Goal: Task Accomplishment & Management: Complete application form

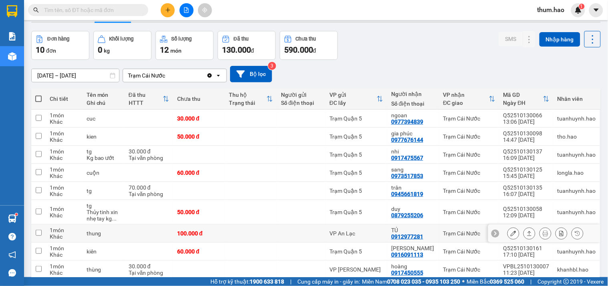
scroll to position [45, 0]
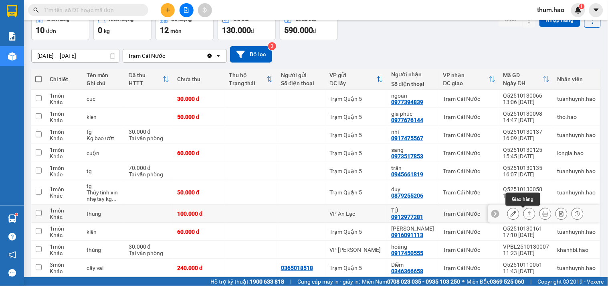
click at [528, 216] on icon at bounding box center [530, 213] width 4 height 5
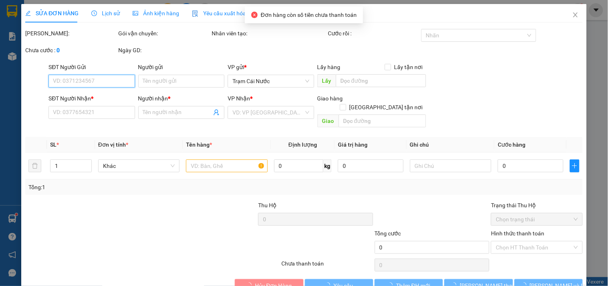
type input "0912977281"
type input "TÚ"
type input "100.000"
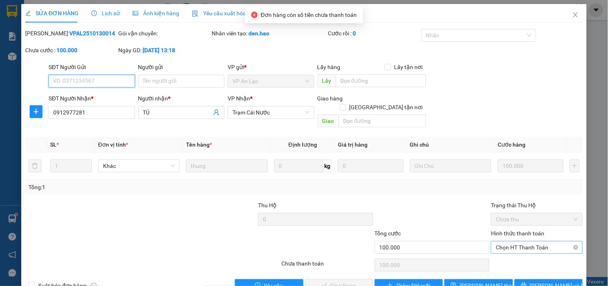
click at [524, 241] on span "Chọn HT Thanh Toán" at bounding box center [537, 247] width 82 height 12
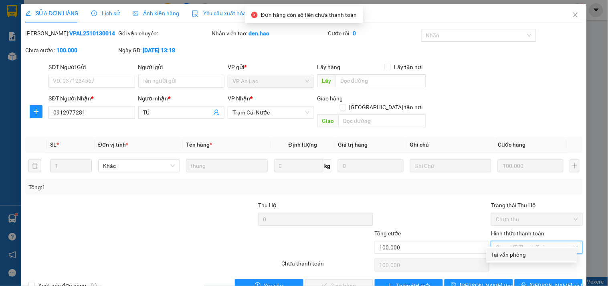
click at [514, 252] on div "Tại văn phòng" at bounding box center [532, 254] width 81 height 9
type input "0"
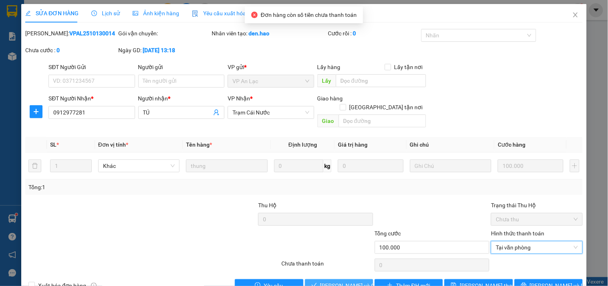
click at [343, 281] on span "[PERSON_NAME] và Giao hàng" at bounding box center [358, 285] width 77 height 9
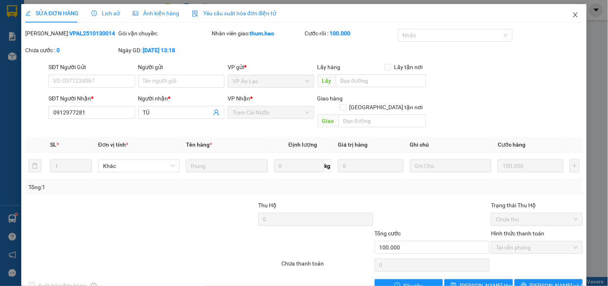
click at [573, 15] on icon "close" at bounding box center [576, 15] width 6 height 6
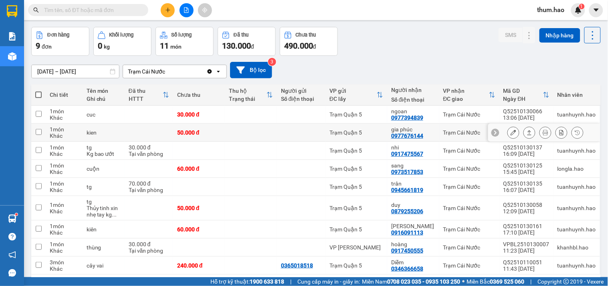
scroll to position [45, 0]
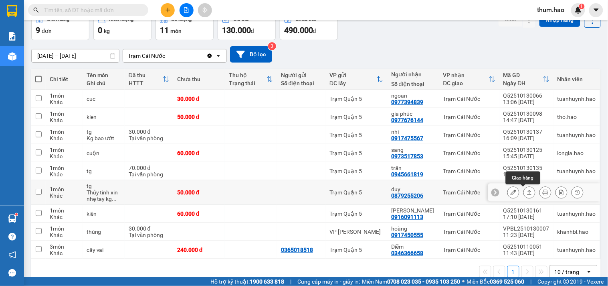
click at [528, 192] on icon at bounding box center [530, 192] width 4 height 5
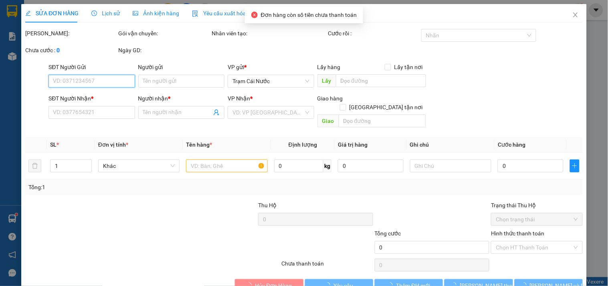
type input "0879255206"
type input "duy"
type input "50.000"
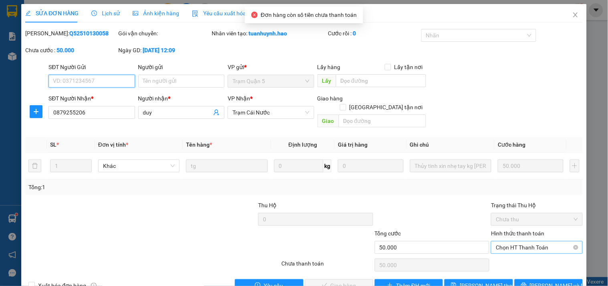
click at [512, 241] on span "Chọn HT Thanh Toán" at bounding box center [537, 247] width 82 height 12
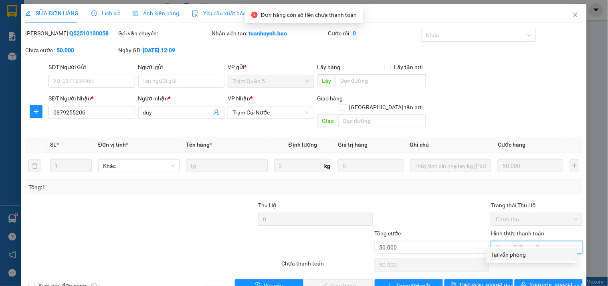
click at [506, 255] on div "Tại văn phòng" at bounding box center [532, 254] width 81 height 9
type input "0"
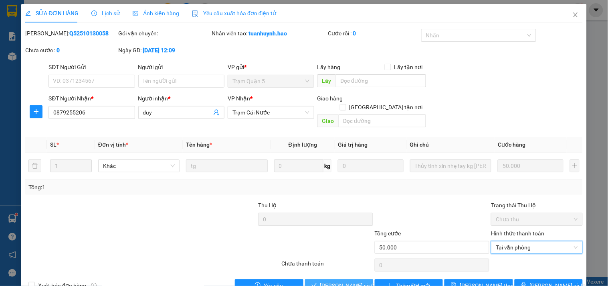
click at [349, 281] on span "[PERSON_NAME] và Giao hàng" at bounding box center [358, 285] width 77 height 9
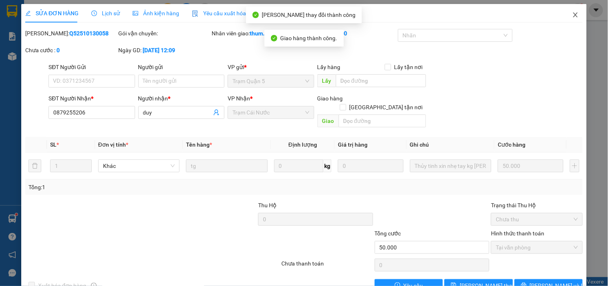
click at [573, 13] on icon "close" at bounding box center [576, 15] width 6 height 6
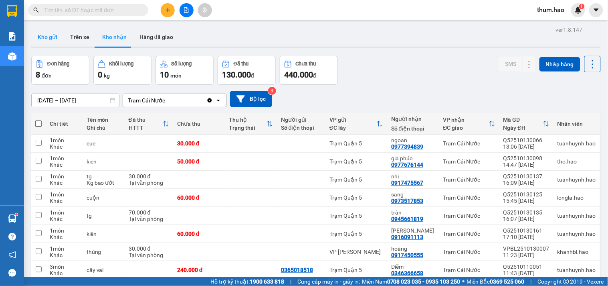
click at [54, 38] on button "Kho gửi" at bounding box center [47, 36] width 32 height 19
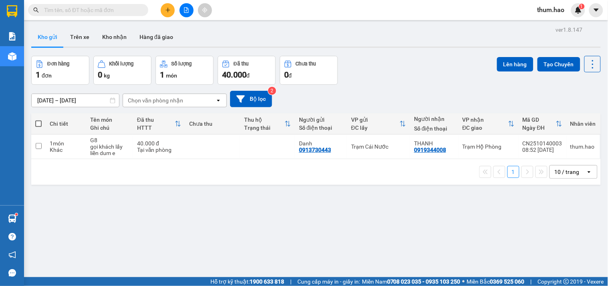
click at [39, 126] on span at bounding box center [38, 123] width 6 height 6
click at [38, 120] on input "checkbox" at bounding box center [38, 120] width 0 height 0
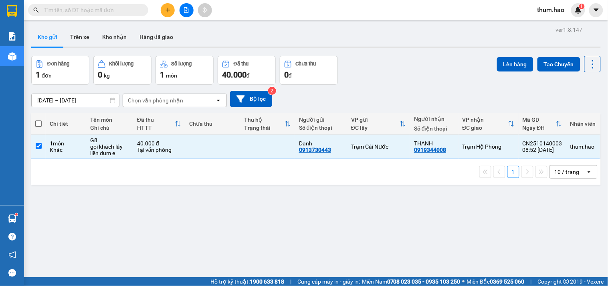
checkbox input "true"
click at [509, 64] on button "Lên hàng" at bounding box center [515, 64] width 36 height 14
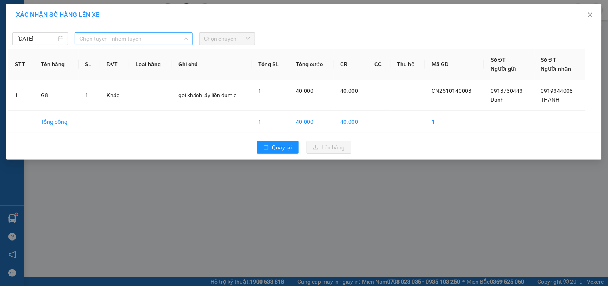
click at [158, 42] on span "Chọn tuyến - nhóm tuyến" at bounding box center [133, 38] width 109 height 12
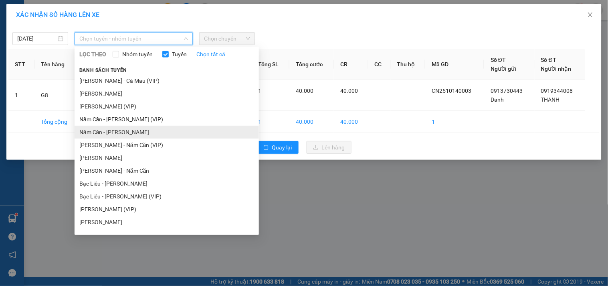
click at [126, 131] on li "Năm Căn - [PERSON_NAME]" at bounding box center [167, 132] width 184 height 13
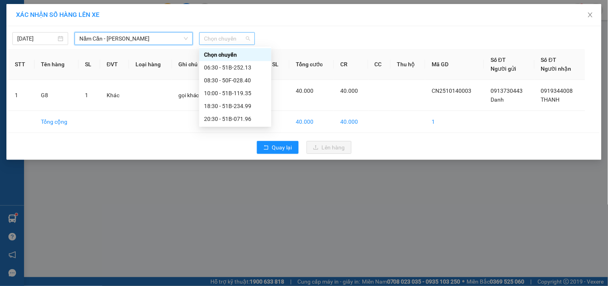
click at [234, 43] on span "Chọn chuyến" at bounding box center [227, 38] width 46 height 12
click at [239, 93] on div "10:00 - 51B-119.35" at bounding box center [235, 93] width 63 height 9
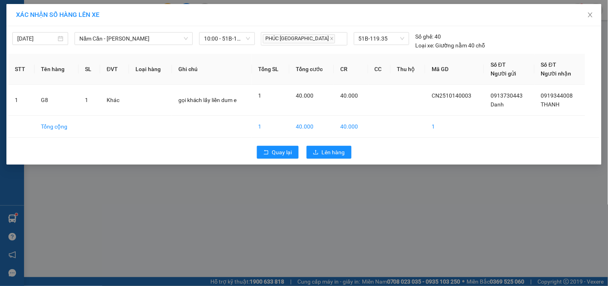
click at [328, 159] on div "Quay lại Lên hàng" at bounding box center [304, 152] width 592 height 21
click at [329, 154] on span "Lên hàng" at bounding box center [333, 152] width 23 height 9
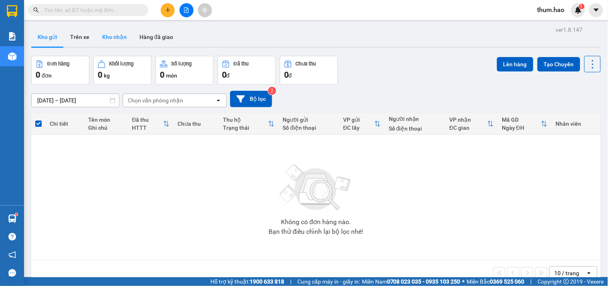
click at [109, 41] on button "Kho nhận" at bounding box center [114, 36] width 37 height 19
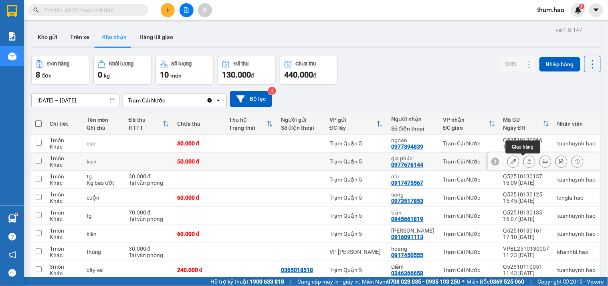
click at [528, 160] on icon at bounding box center [530, 161] width 4 height 5
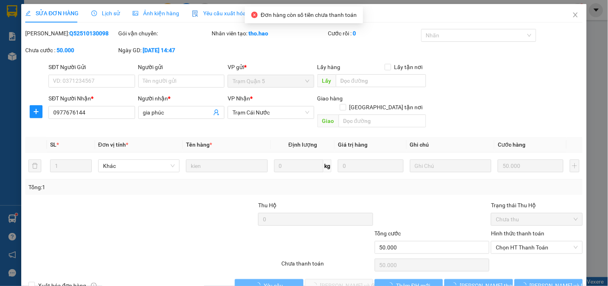
type input "0977676144"
type input "gia phúc"
type input "50.000"
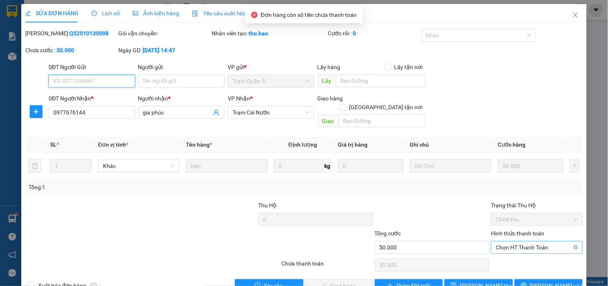
click at [530, 241] on span "Chọn HT Thanh Toán" at bounding box center [537, 247] width 82 height 12
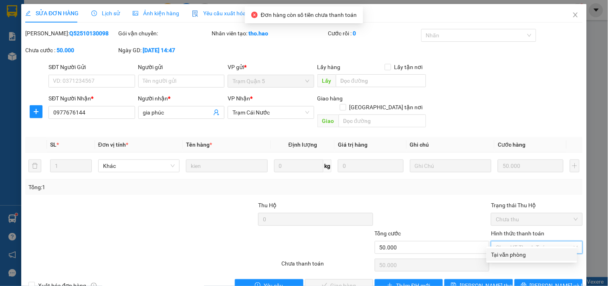
click at [511, 253] on div "Tại văn phòng" at bounding box center [532, 254] width 81 height 9
type input "0"
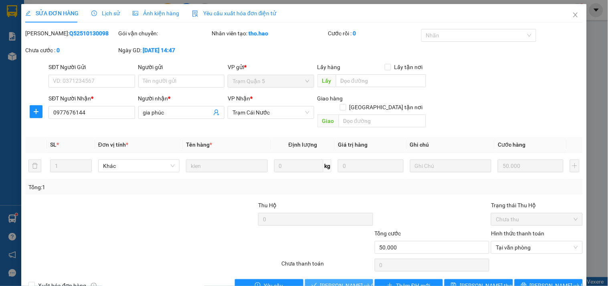
click at [342, 281] on span "[PERSON_NAME] và Giao hàng" at bounding box center [358, 285] width 77 height 9
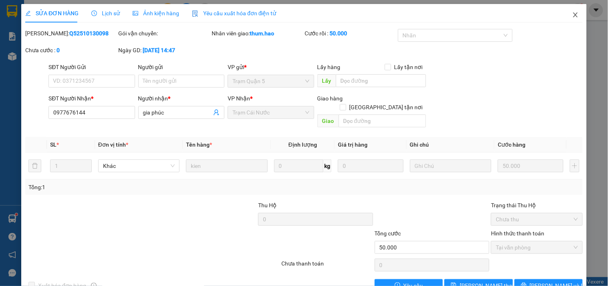
click at [573, 15] on icon "close" at bounding box center [576, 15] width 6 height 6
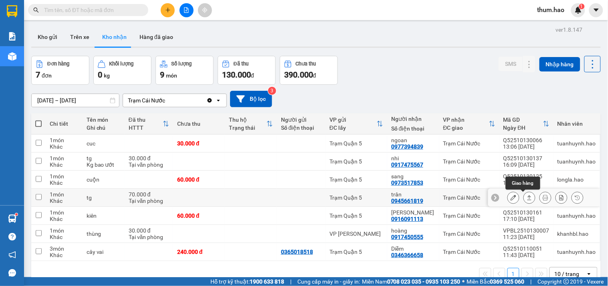
click at [527, 197] on button at bounding box center [529, 197] width 11 height 14
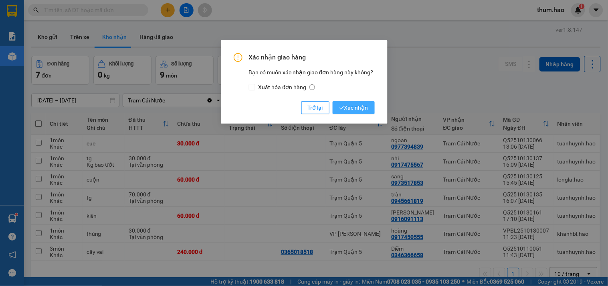
click at [367, 107] on span "Xác nhận" at bounding box center [353, 107] width 29 height 9
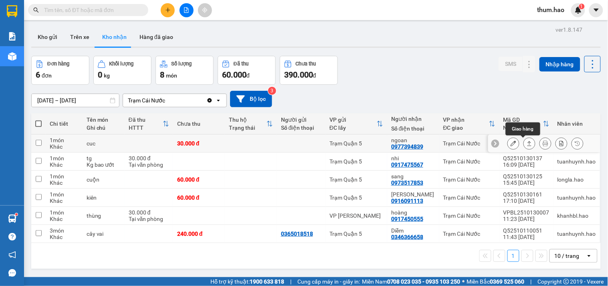
click at [527, 143] on icon at bounding box center [530, 143] width 6 height 6
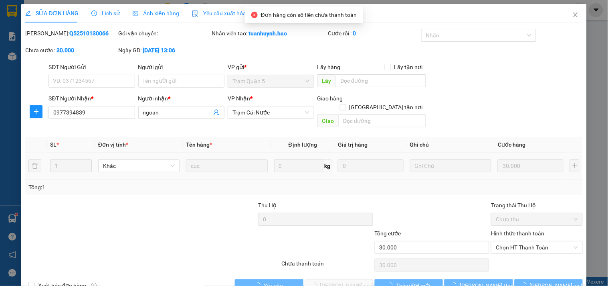
type input "0977394839"
type input "ngoan"
type input "30.000"
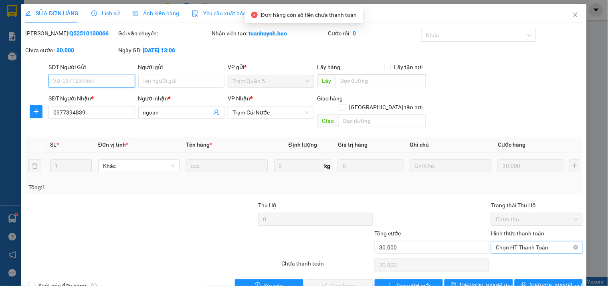
click at [515, 241] on span "Chọn HT Thanh Toán" at bounding box center [537, 247] width 82 height 12
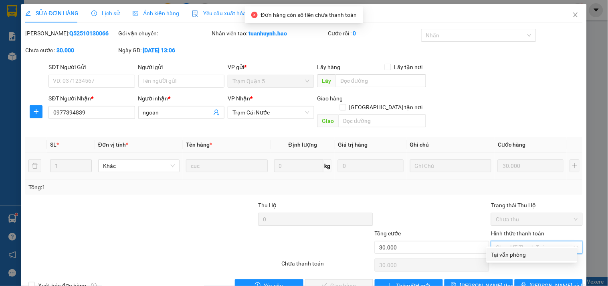
drag, startPoint x: 515, startPoint y: 253, endPoint x: 447, endPoint y: 258, distance: 68.0
click at [513, 253] on div "Tại văn phòng" at bounding box center [532, 254] width 81 height 9
type input "0"
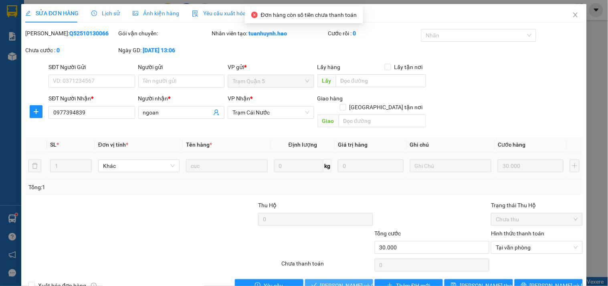
drag, startPoint x: 343, startPoint y: 276, endPoint x: 604, endPoint y: 34, distance: 355.6
click at [344, 281] on span "[PERSON_NAME] và Giao hàng" at bounding box center [358, 285] width 77 height 9
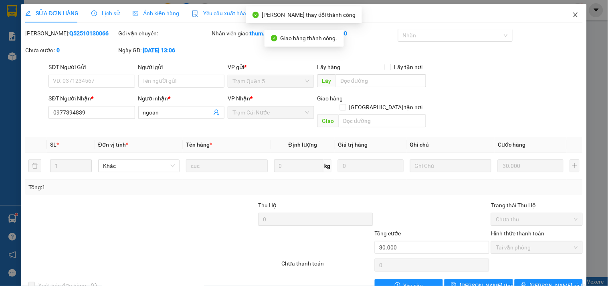
click at [573, 13] on icon "close" at bounding box center [576, 15] width 6 height 6
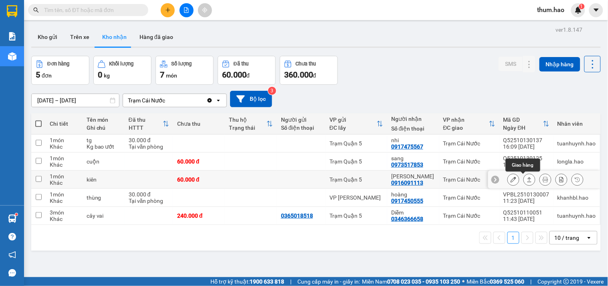
click at [527, 179] on icon at bounding box center [530, 179] width 6 height 6
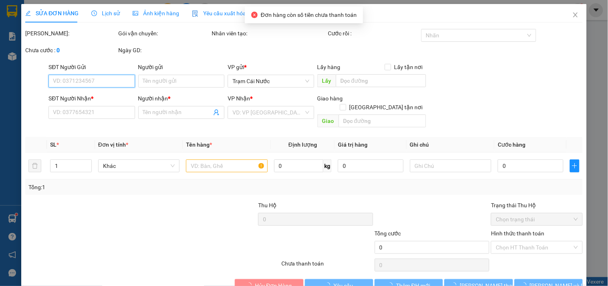
type input "0916091113"
type input "[PERSON_NAME]"
type input "60.000"
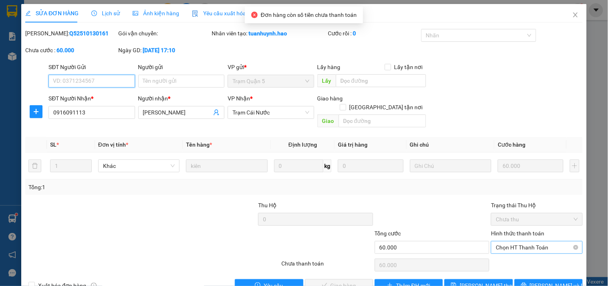
click at [518, 241] on span "Chọn HT Thanh Toán" at bounding box center [537, 247] width 82 height 12
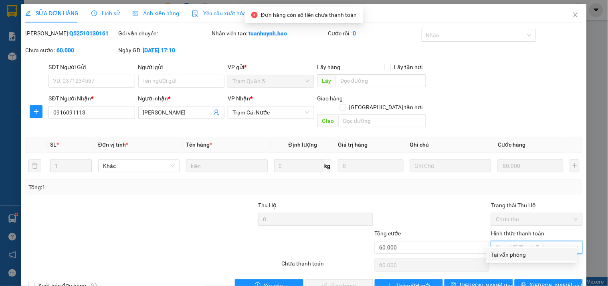
click at [511, 253] on div "Tại văn phòng" at bounding box center [532, 254] width 81 height 9
type input "0"
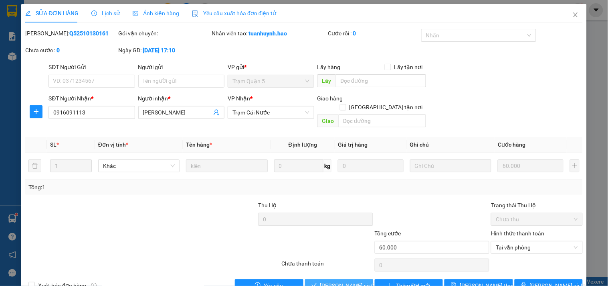
click at [328, 281] on span "[PERSON_NAME] và Giao hàng" at bounding box center [358, 285] width 77 height 9
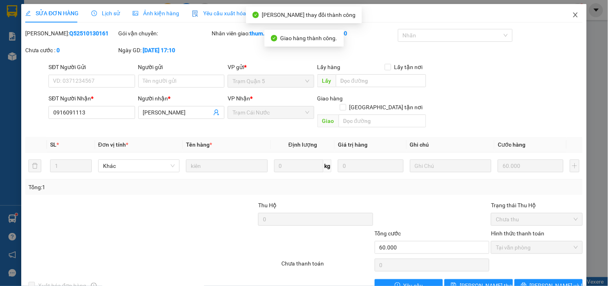
click at [573, 14] on icon "close" at bounding box center [576, 15] width 6 height 6
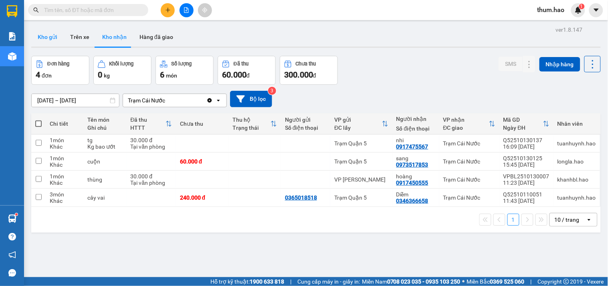
click at [45, 38] on button "Kho gửi" at bounding box center [47, 36] width 32 height 19
